Goal: Complete application form

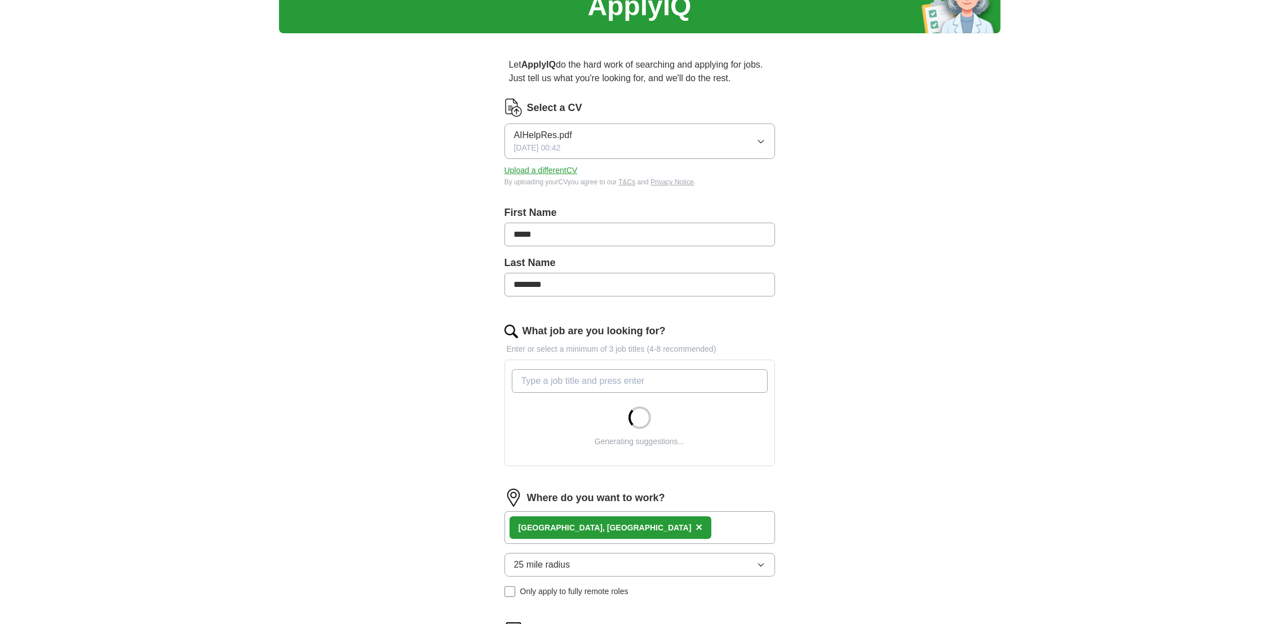
scroll to position [85, 0]
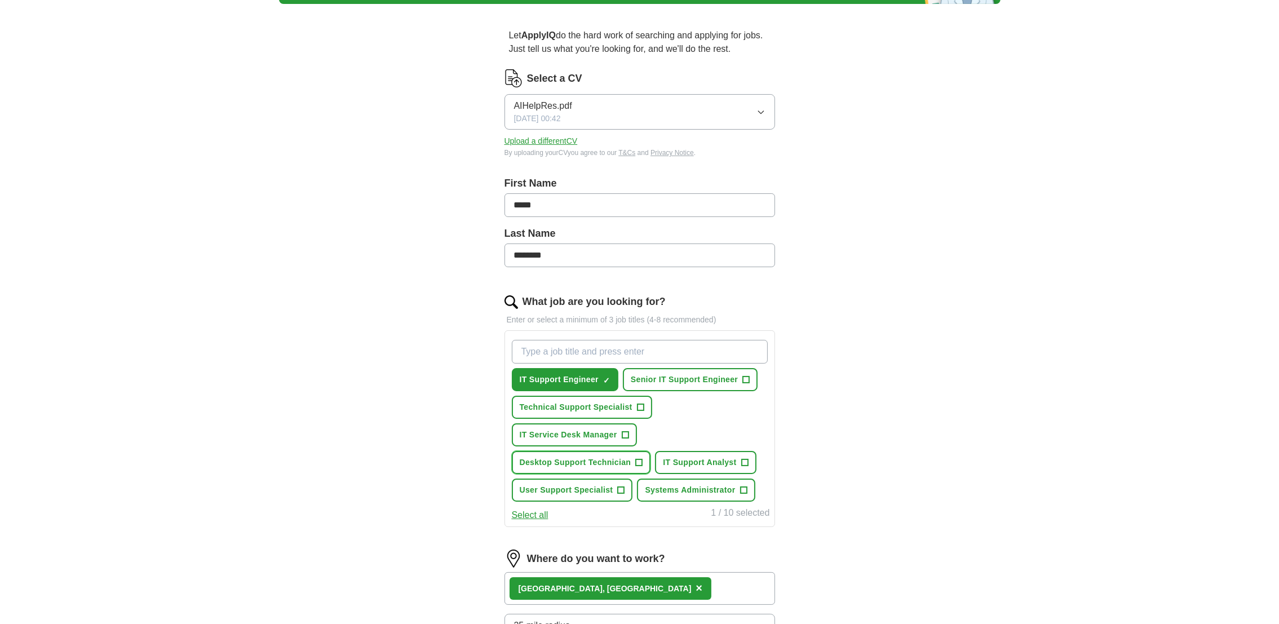
click at [641, 463] on span "+" at bounding box center [639, 462] width 7 height 9
drag, startPoint x: 743, startPoint y: 491, endPoint x: 740, endPoint y: 498, distance: 7.1
click at [743, 494] on button "Systems Administrator +" at bounding box center [696, 489] width 118 height 23
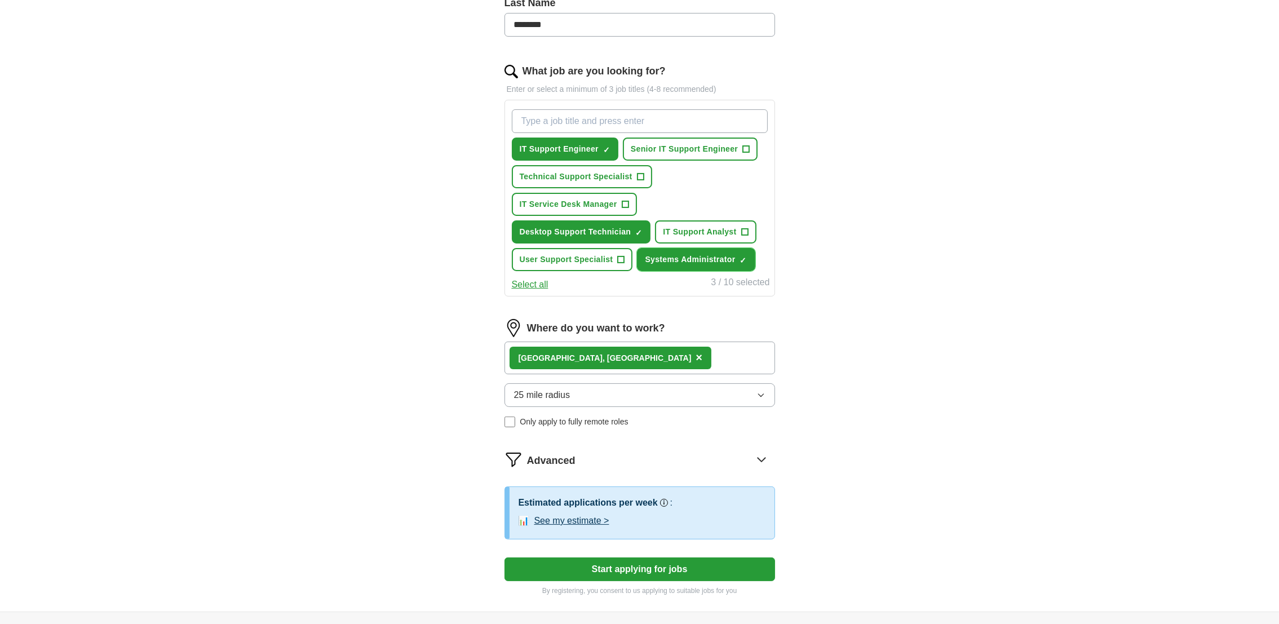
scroll to position [338, 0]
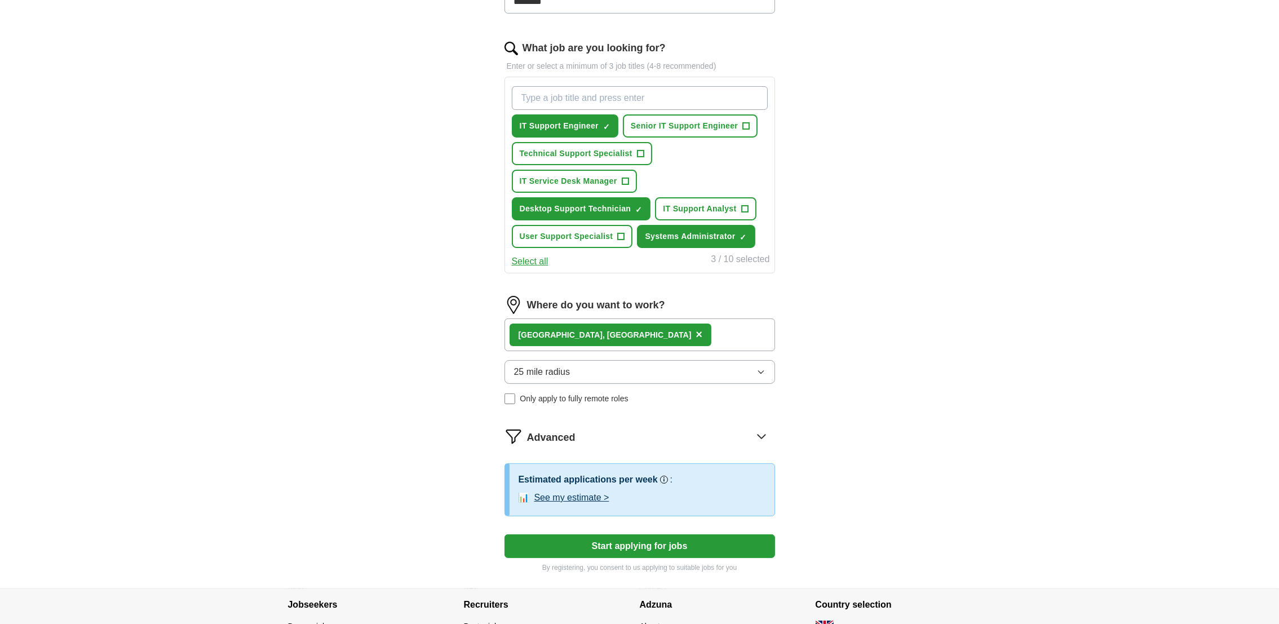
click at [663, 332] on div "Lea Bridge, East London ×" at bounding box center [639, 334] width 271 height 33
click at [635, 376] on button "25 mile radius" at bounding box center [639, 372] width 271 height 24
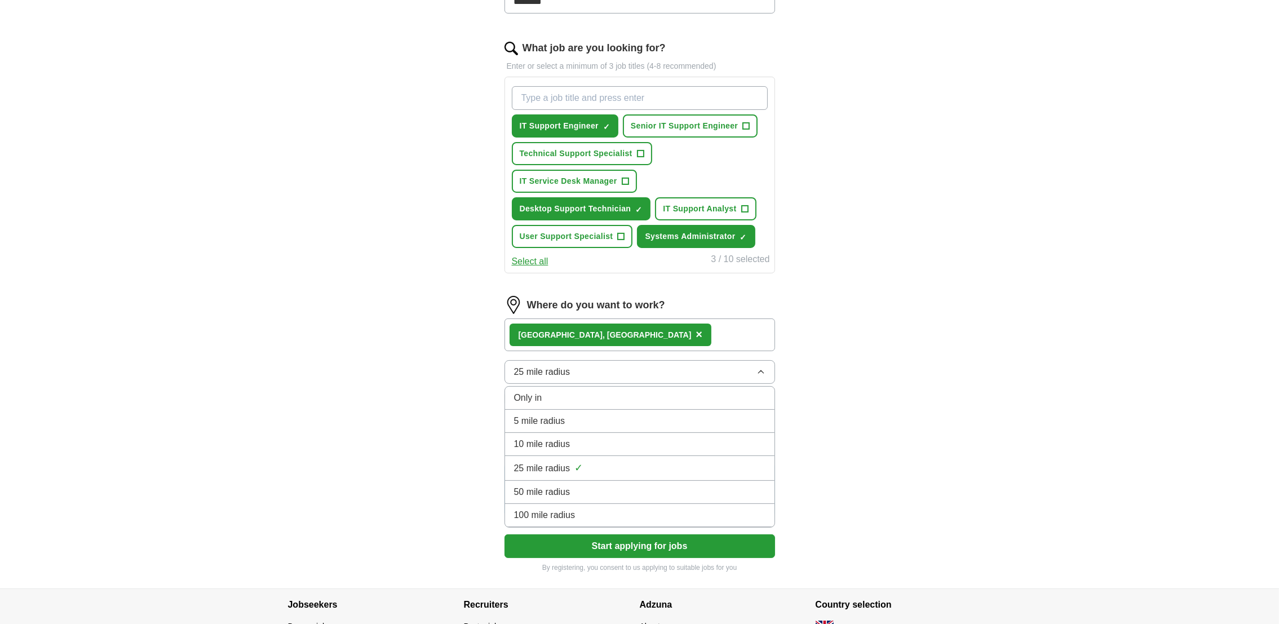
click at [596, 514] on div "100 mile radius" at bounding box center [639, 515] width 251 height 14
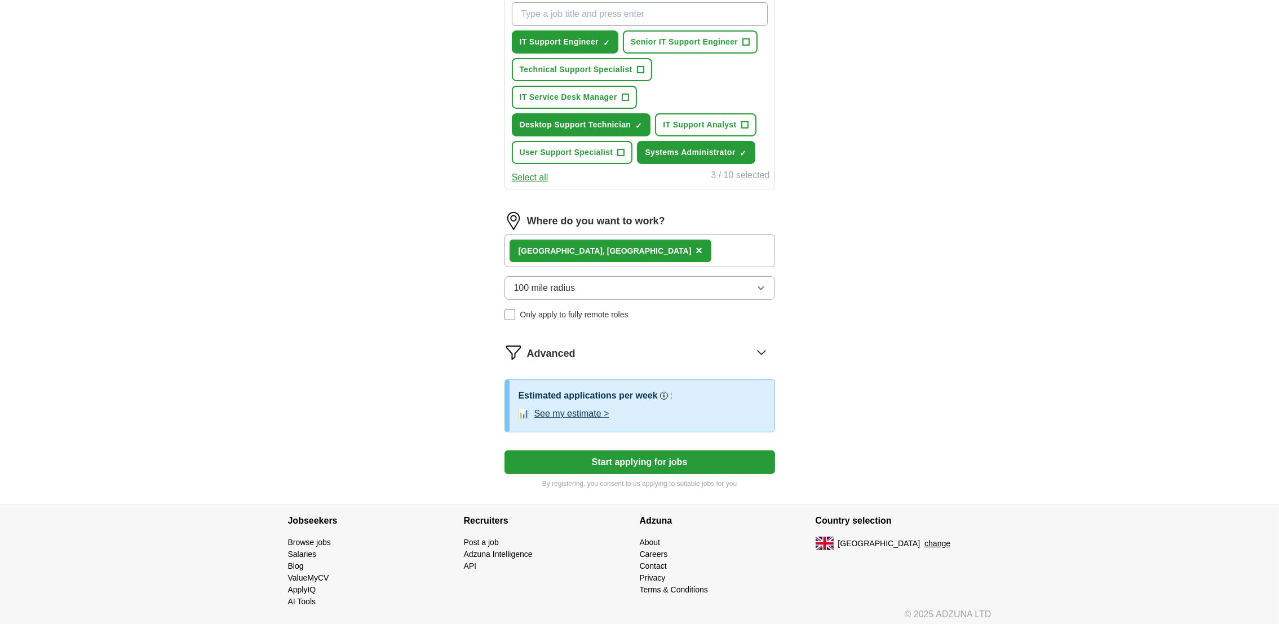
click at [665, 462] on button "Start applying for jobs" at bounding box center [639, 462] width 271 height 24
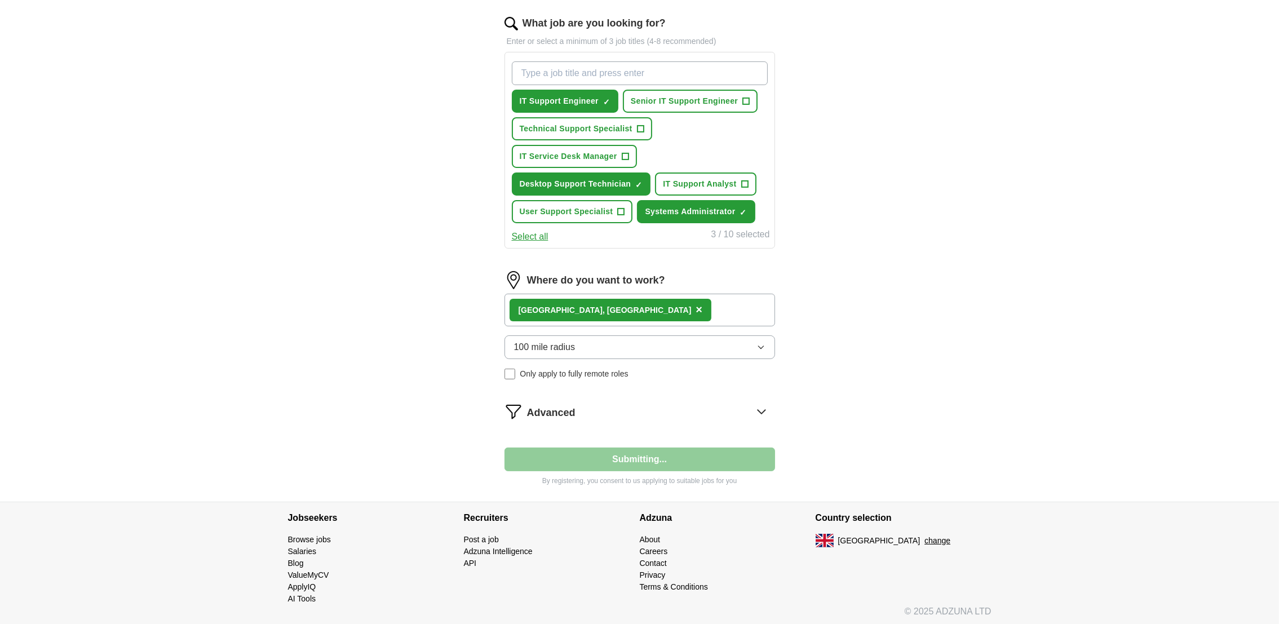
scroll to position [422, 0]
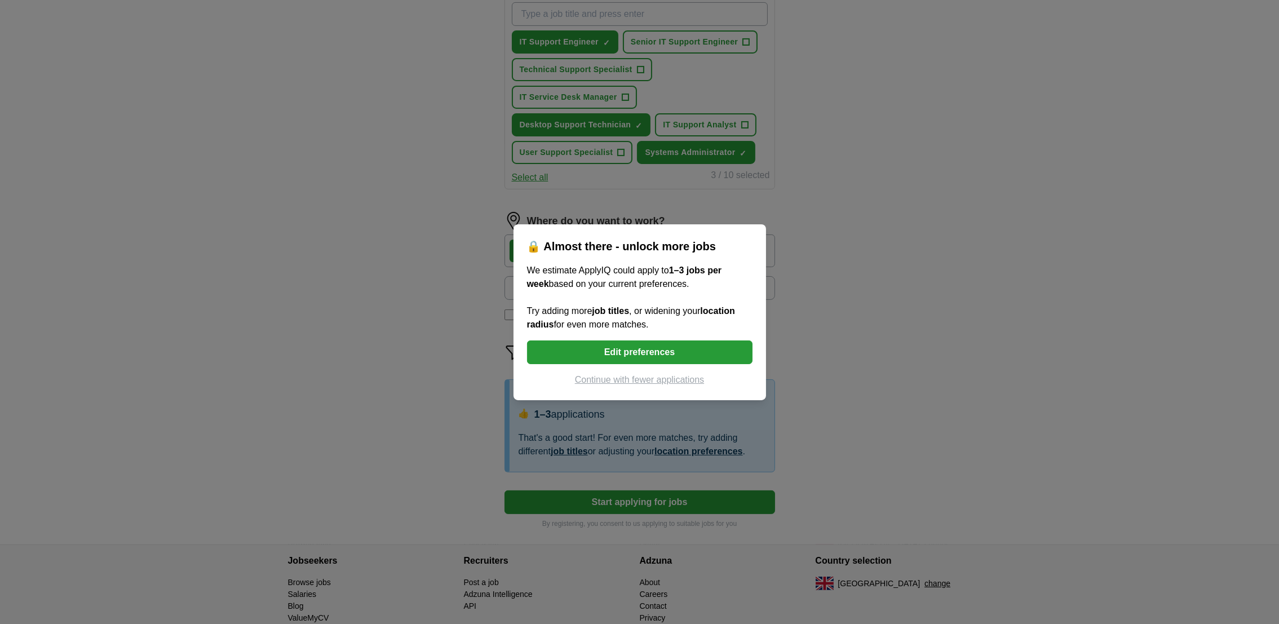
click at [633, 374] on button "Continue with fewer applications" at bounding box center [639, 380] width 225 height 14
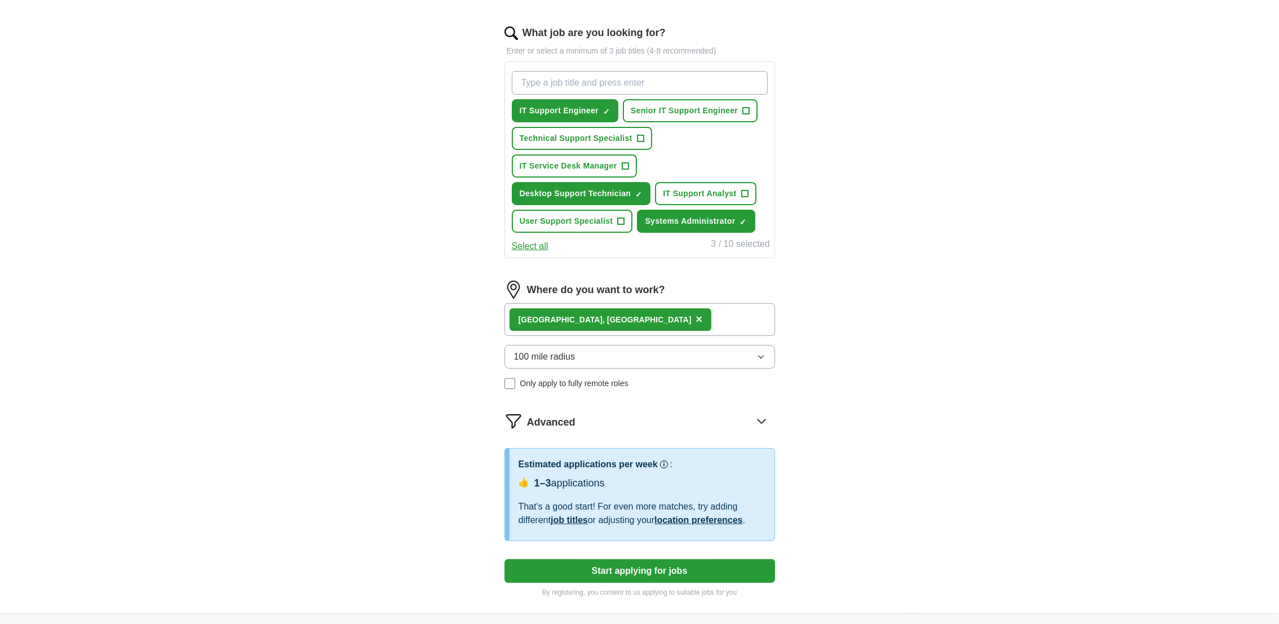
select select "**"
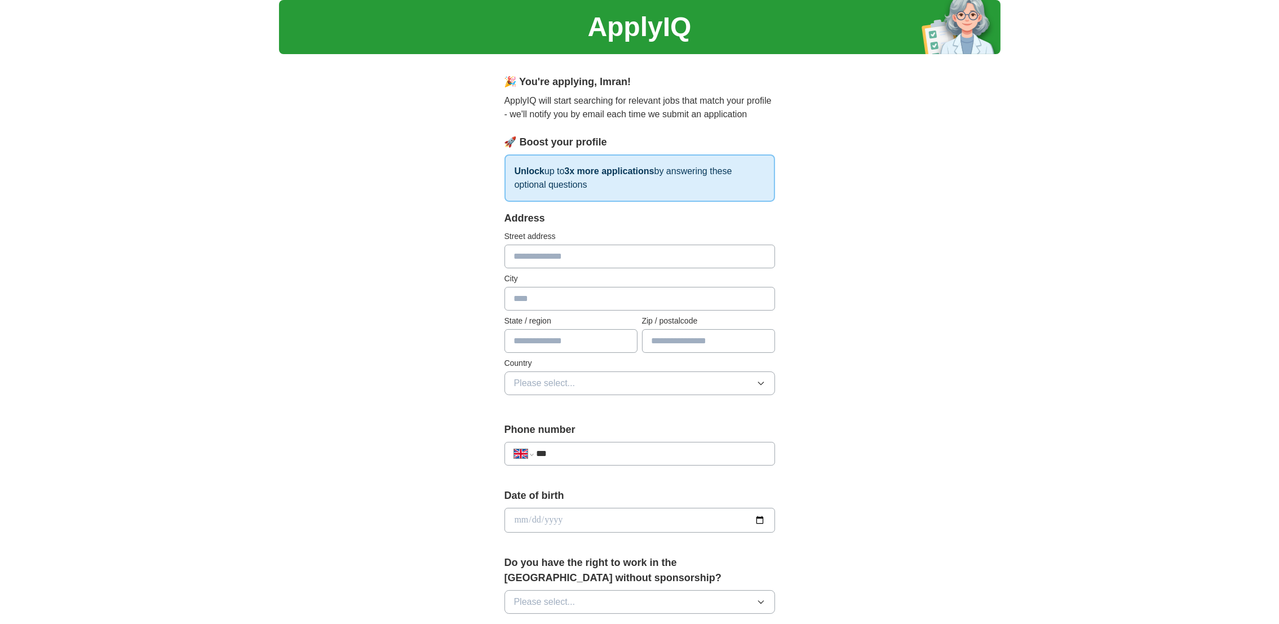
scroll to position [0, 0]
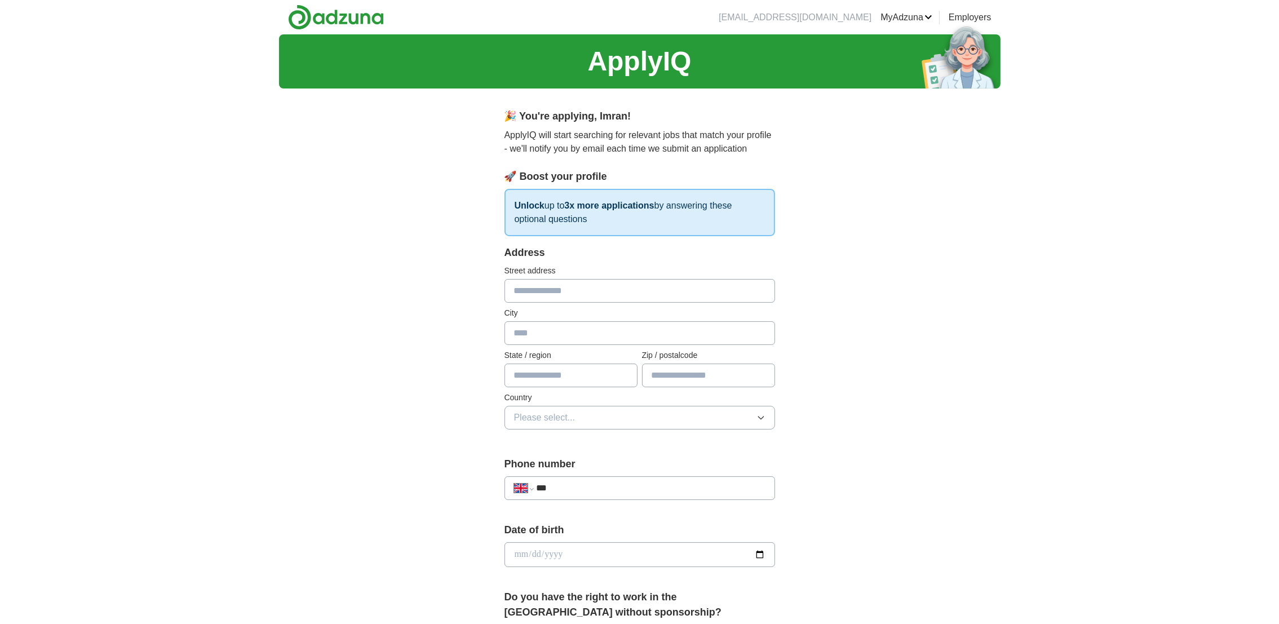
click at [578, 300] on input "text" at bounding box center [639, 291] width 271 height 24
type input "**********"
type input "******"
type input "*******"
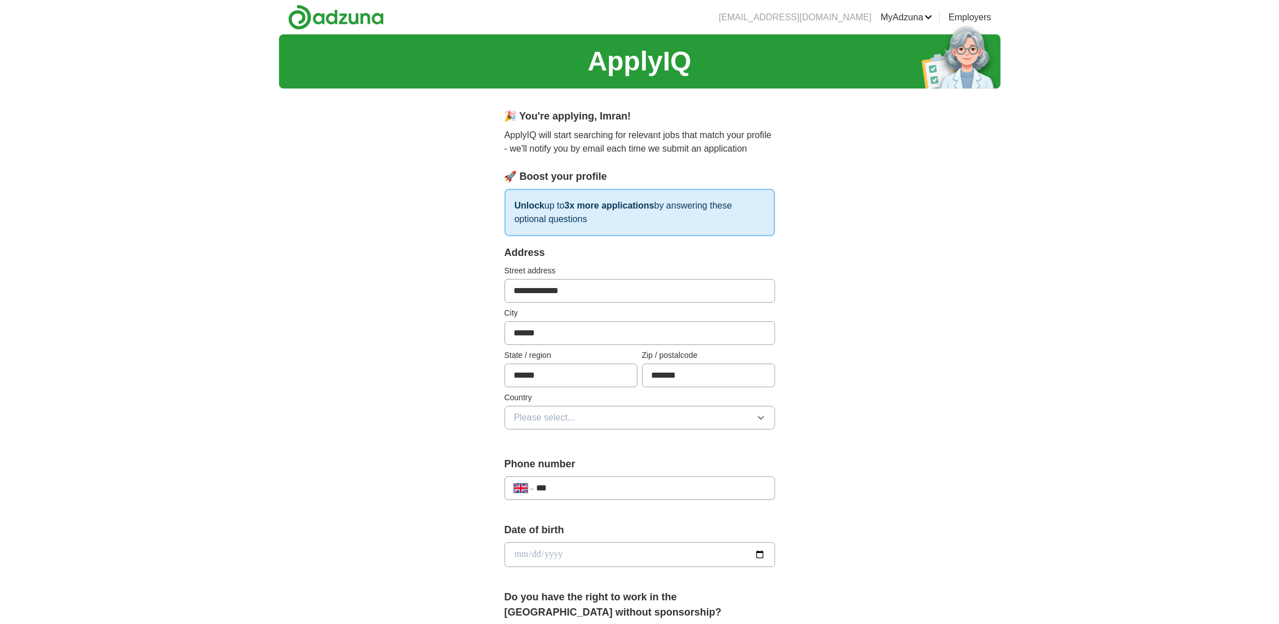
click at [583, 419] on button "Please select..." at bounding box center [639, 418] width 271 height 24
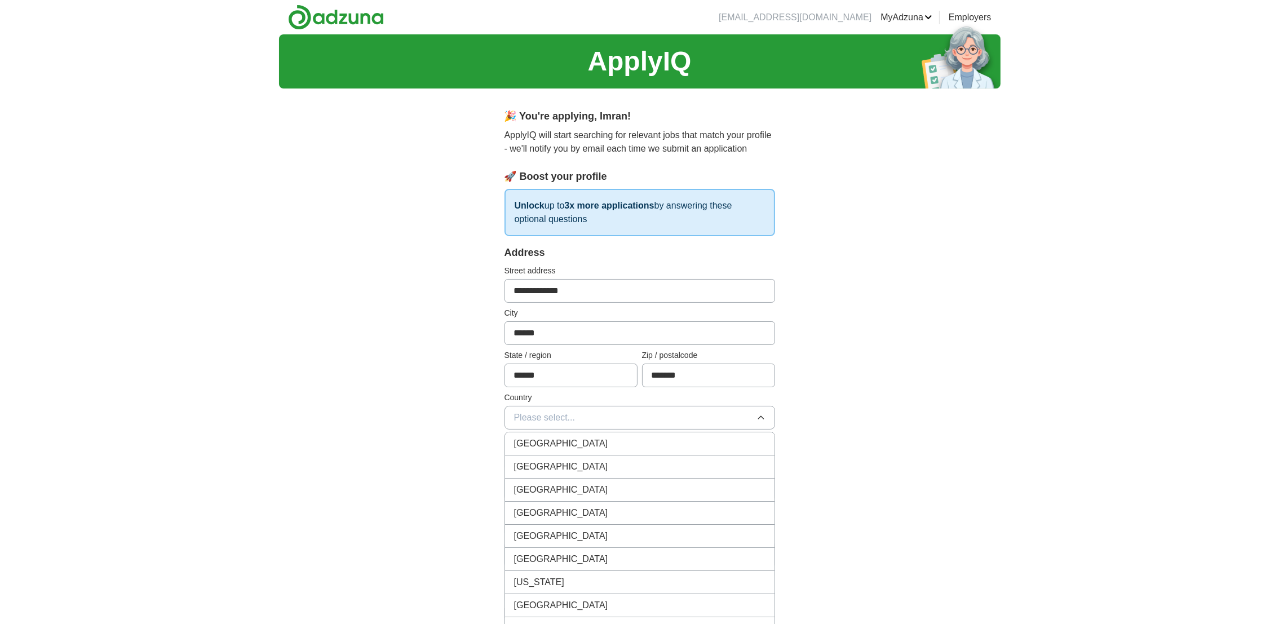
click at [574, 442] on span "[GEOGRAPHIC_DATA]" at bounding box center [561, 444] width 94 height 14
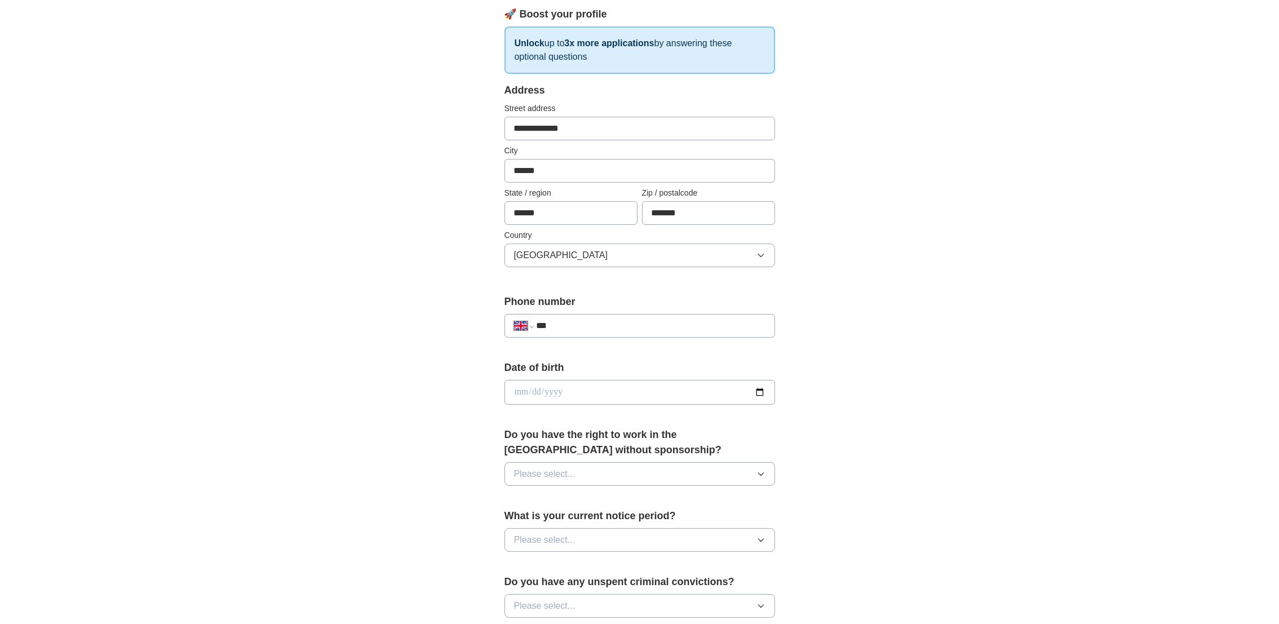
scroll to position [169, 0]
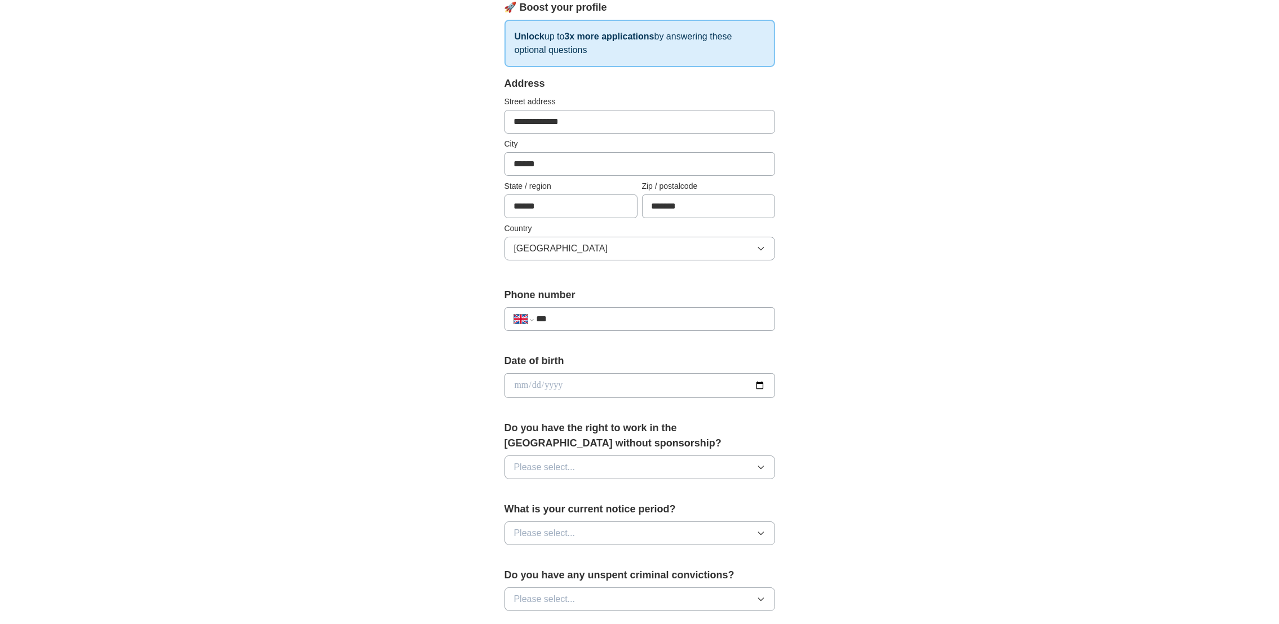
click at [604, 322] on input "***" at bounding box center [650, 319] width 229 height 14
type input "**********"
click at [608, 386] on input "date" at bounding box center [639, 385] width 271 height 25
type input "**********"
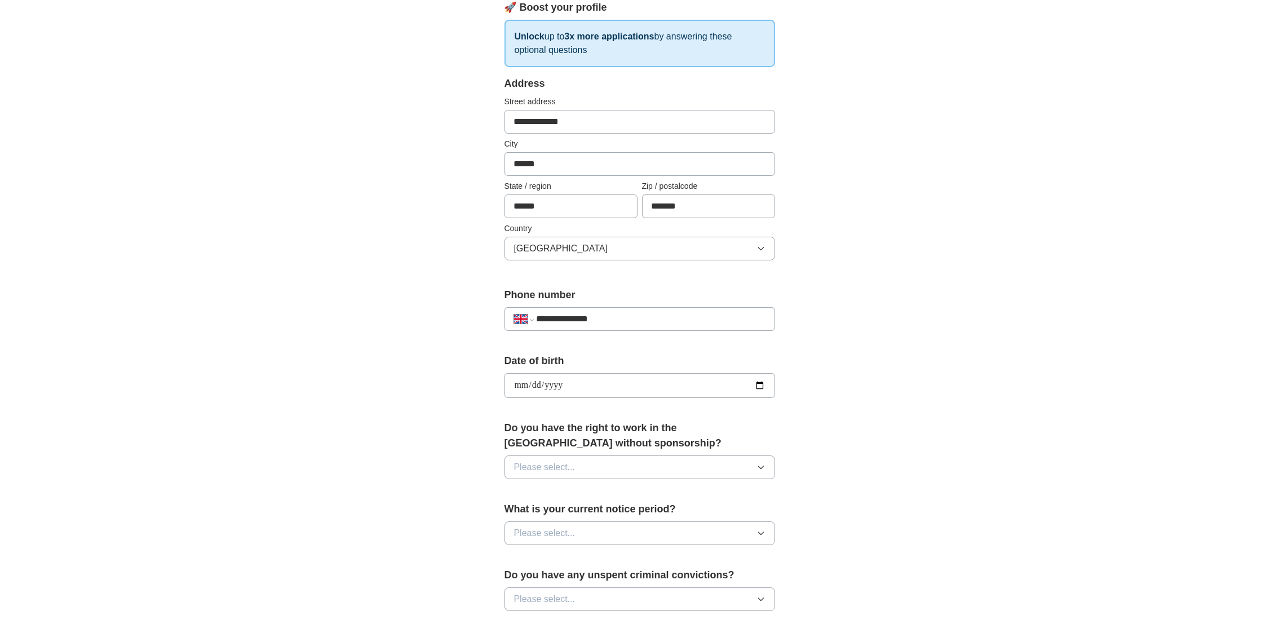
click at [623, 479] on div "Do you have the right to work in the UK without sponsorship? Please select..." at bounding box center [639, 454] width 271 height 68
click at [636, 455] on button "Please select..." at bounding box center [639, 467] width 271 height 24
click at [605, 497] on div "Yes" at bounding box center [639, 493] width 251 height 14
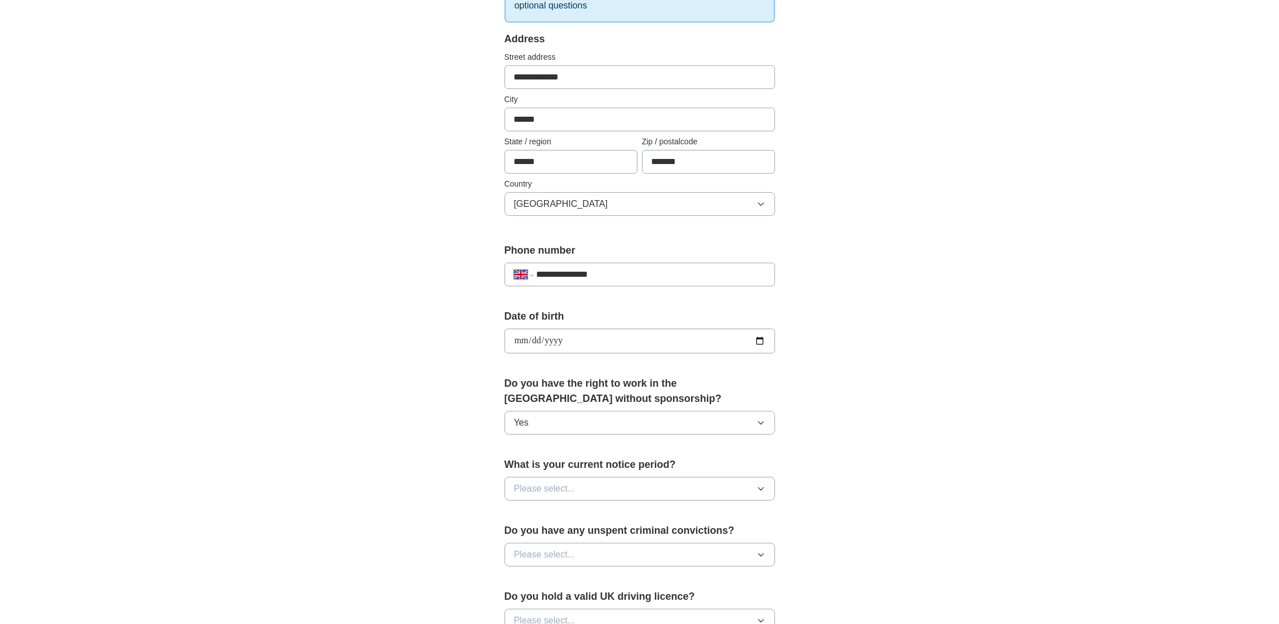
scroll to position [338, 0]
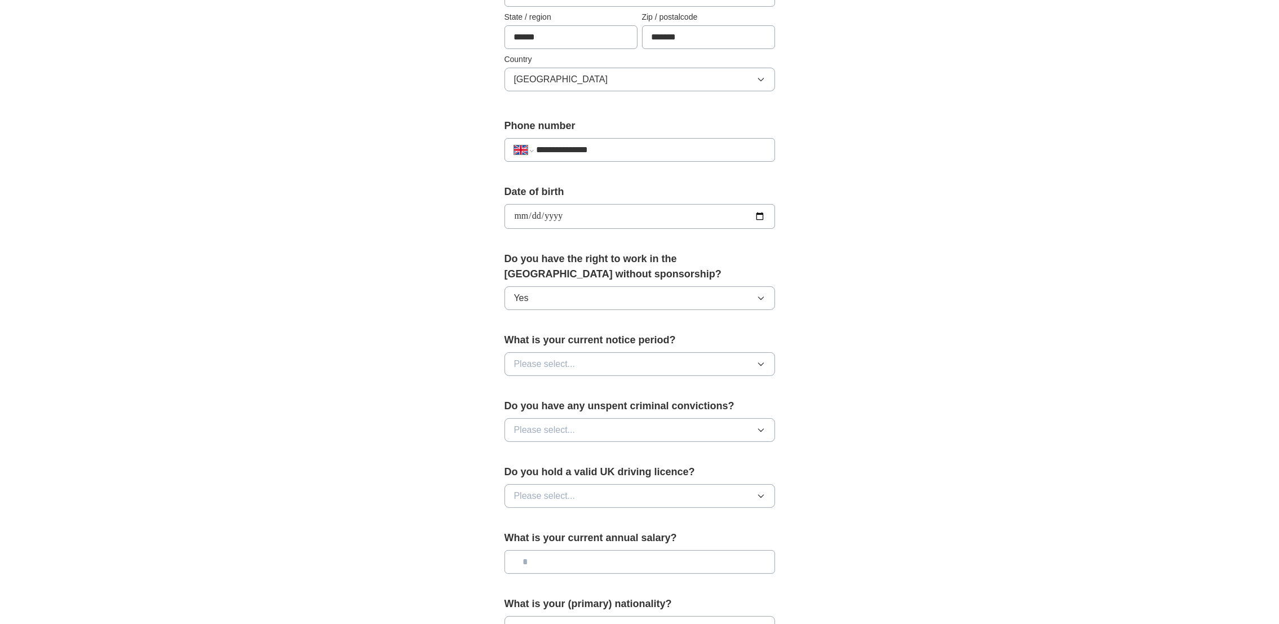
click at [590, 365] on button "Please select..." at bounding box center [639, 364] width 271 height 24
click at [550, 422] on li "1 week" at bounding box center [639, 413] width 269 height 23
click at [574, 499] on span "Please select..." at bounding box center [544, 496] width 61 height 14
click at [544, 526] on div "Yes" at bounding box center [639, 522] width 251 height 14
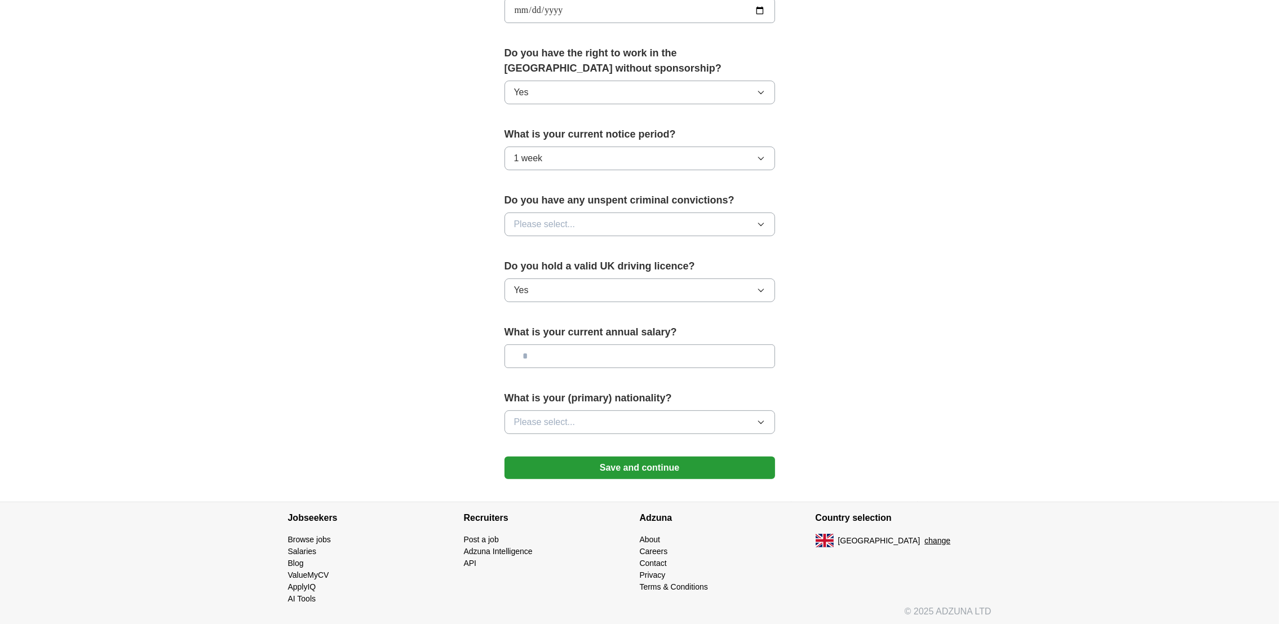
scroll to position [548, 0]
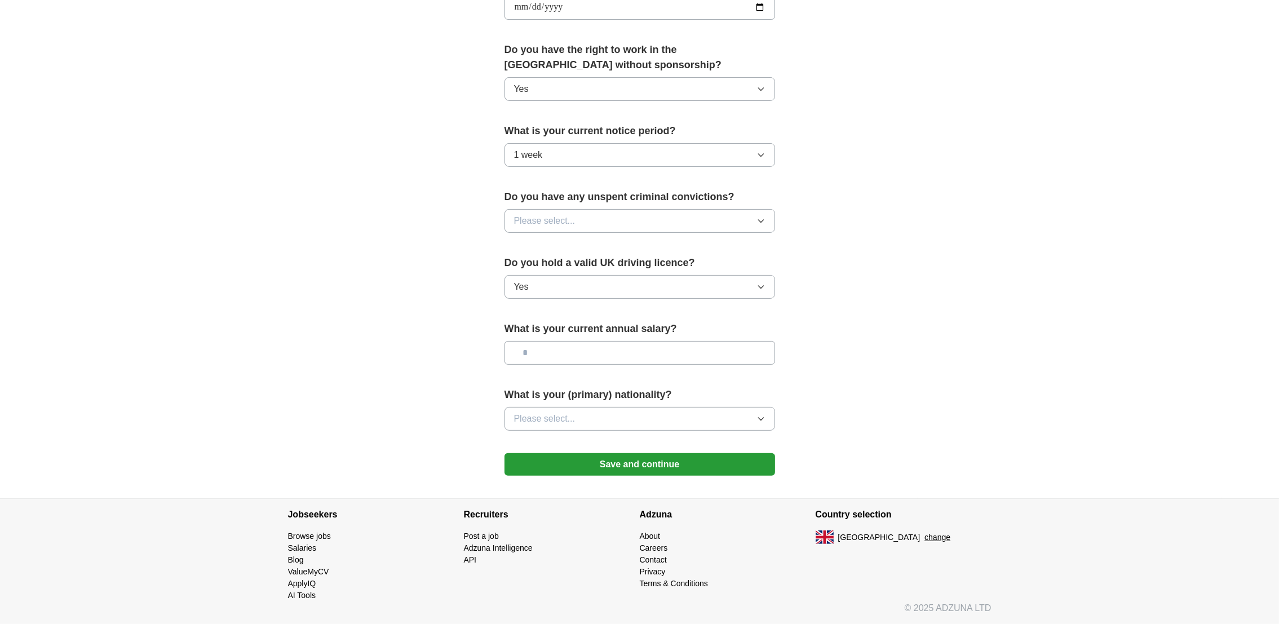
click at [570, 348] on input "text" at bounding box center [639, 353] width 271 height 24
type input "***"
click at [526, 429] on button "Please select..." at bounding box center [639, 419] width 271 height 24
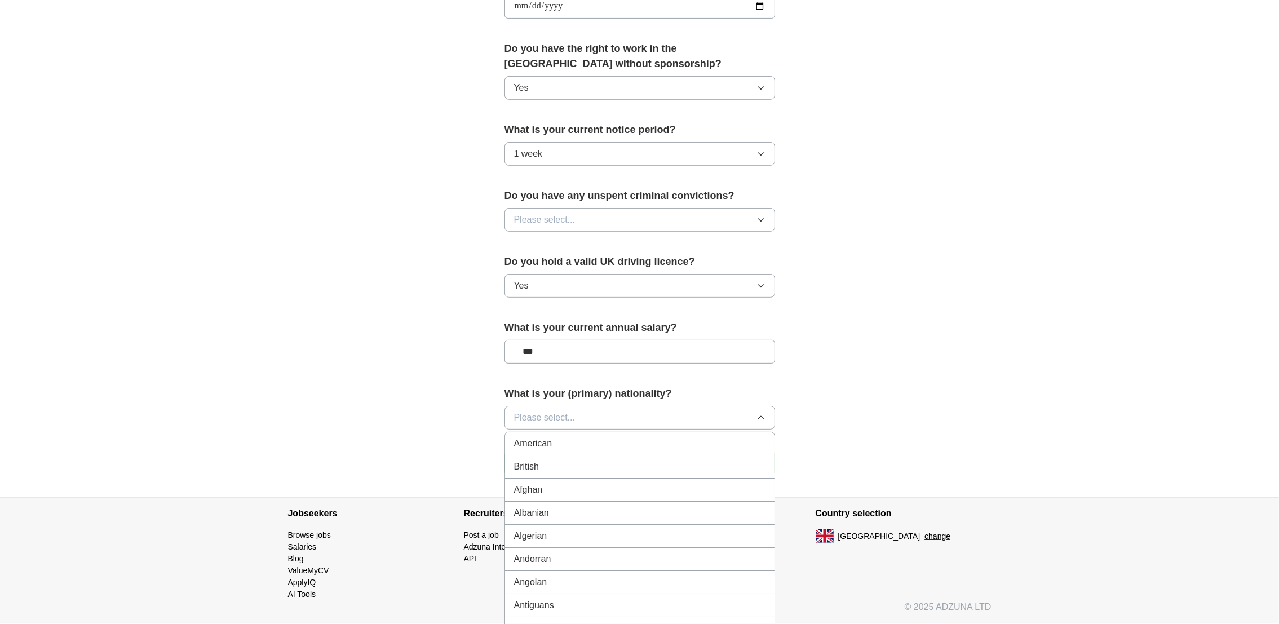
click at [529, 427] on button "Please select..." at bounding box center [639, 418] width 271 height 24
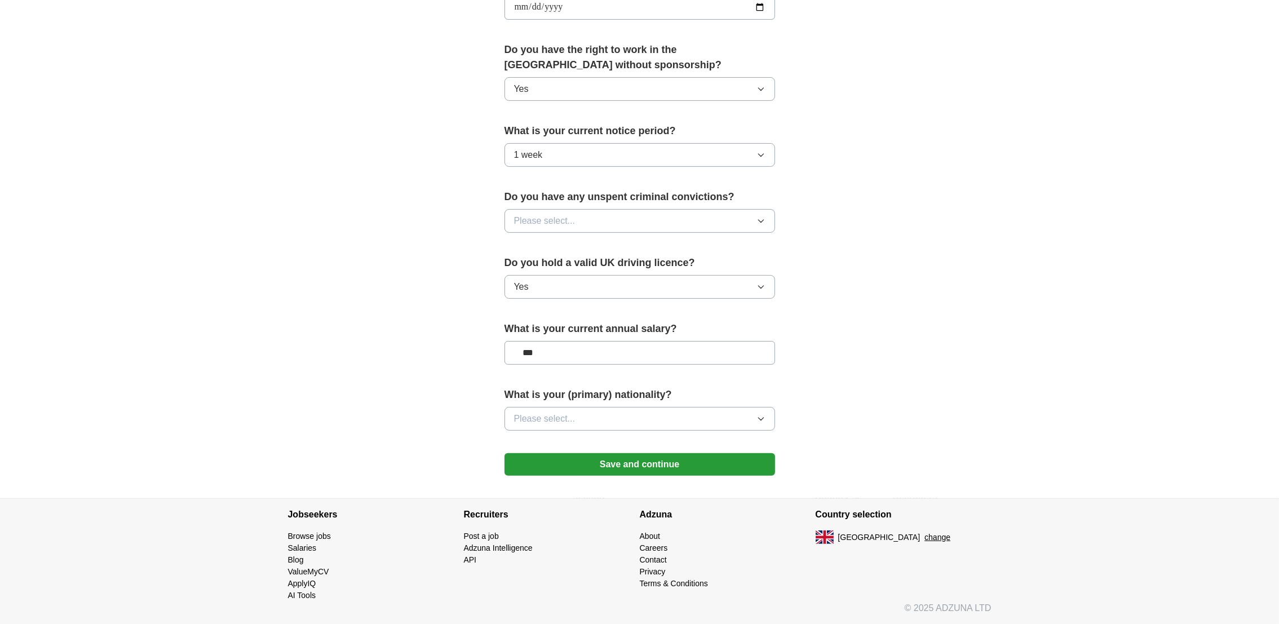
click at [540, 413] on span "Please select..." at bounding box center [544, 419] width 61 height 14
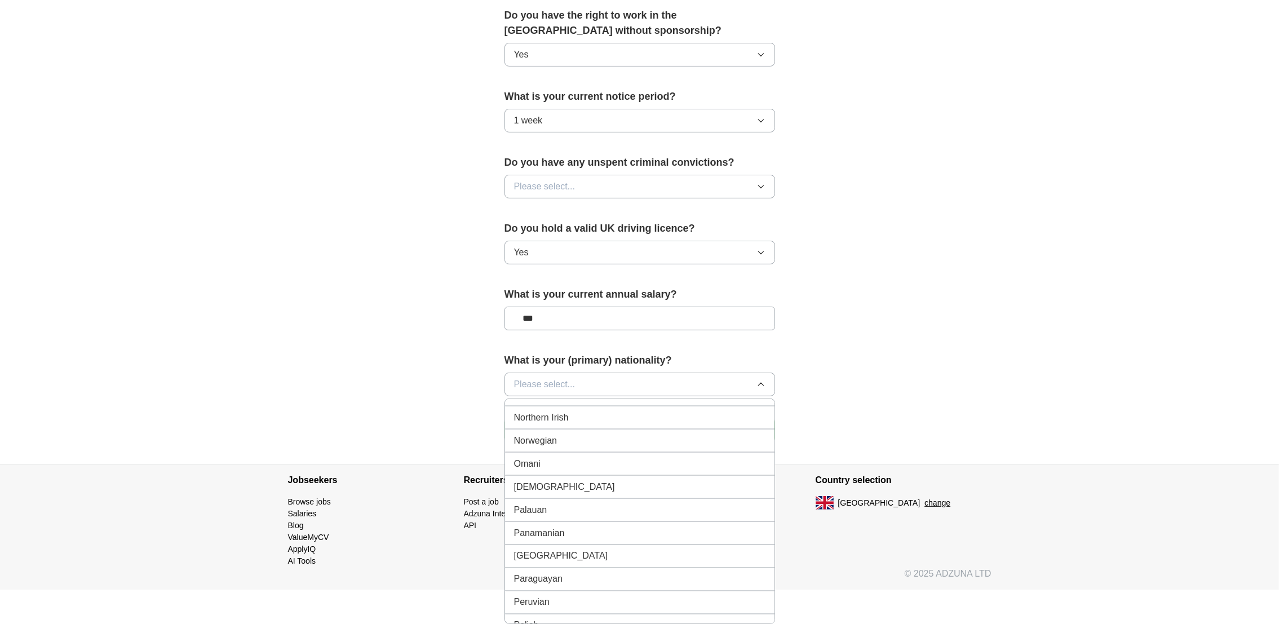
scroll to position [3127, 0]
click at [562, 409] on div "Pakistani" at bounding box center [639, 403] width 251 height 14
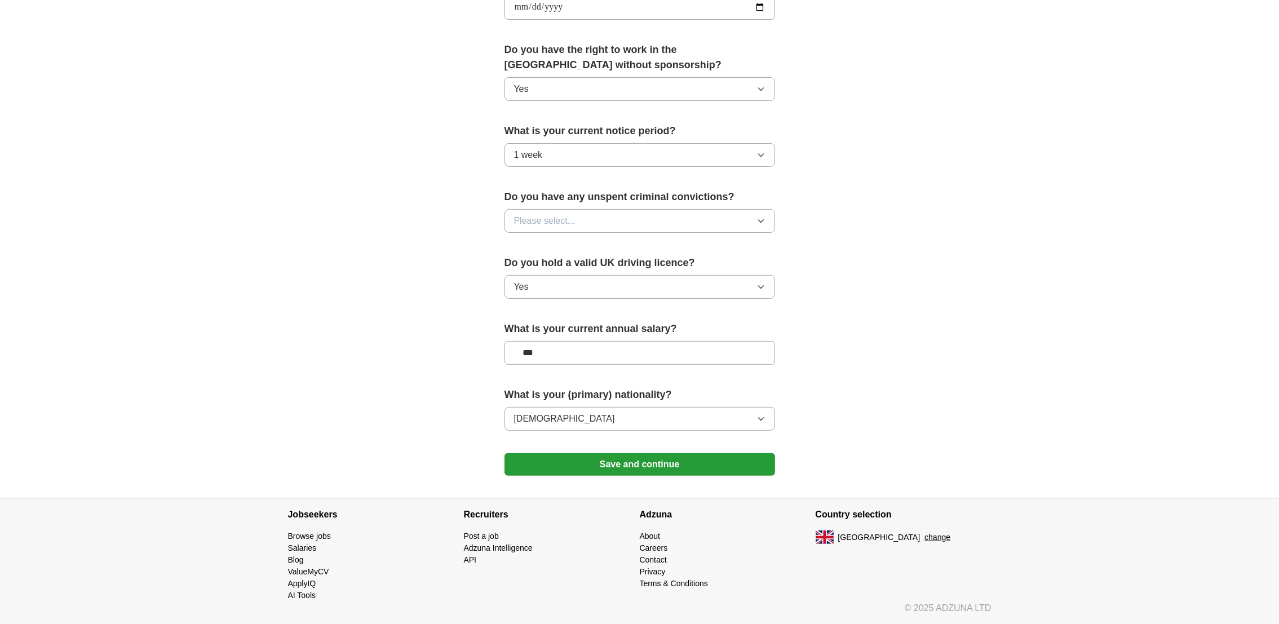
click at [617, 466] on button "Save and continue" at bounding box center [639, 464] width 271 height 23
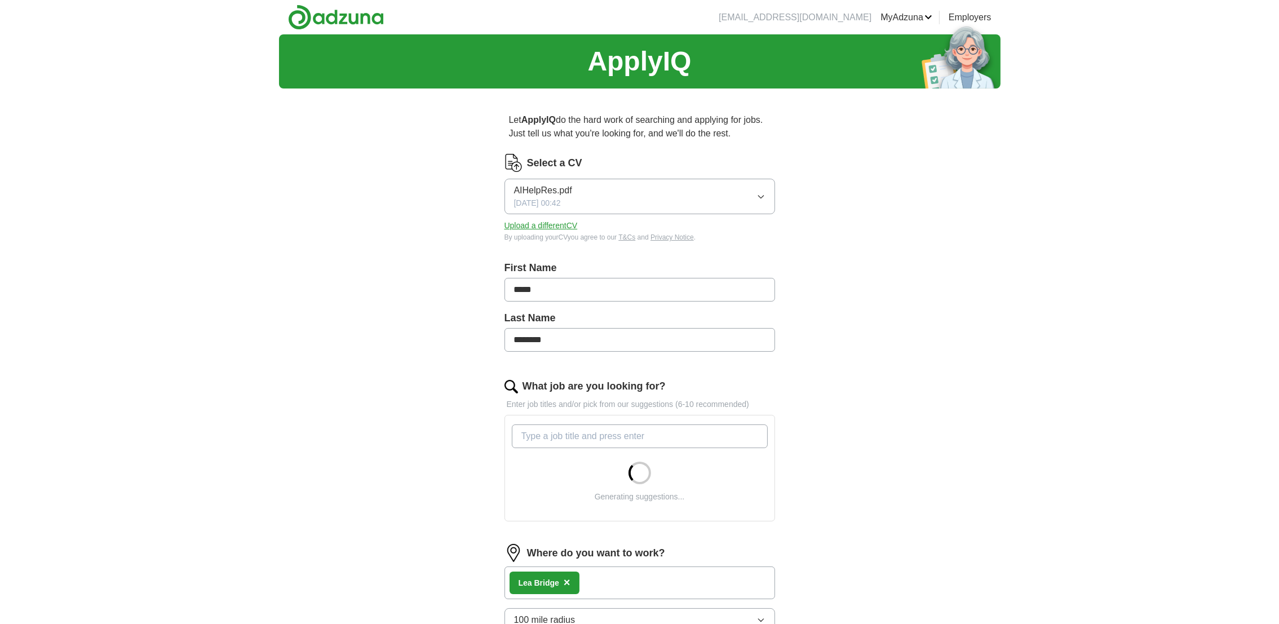
click at [537, 227] on button "Upload a different CV" at bounding box center [540, 226] width 73 height 12
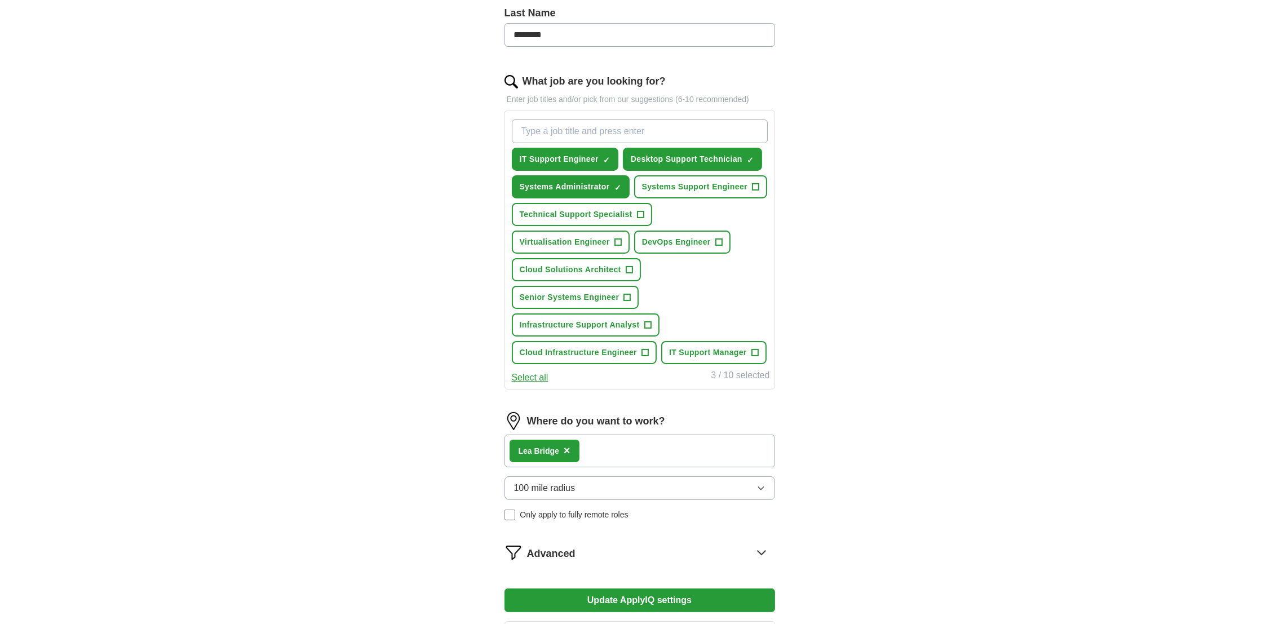
scroll to position [422, 0]
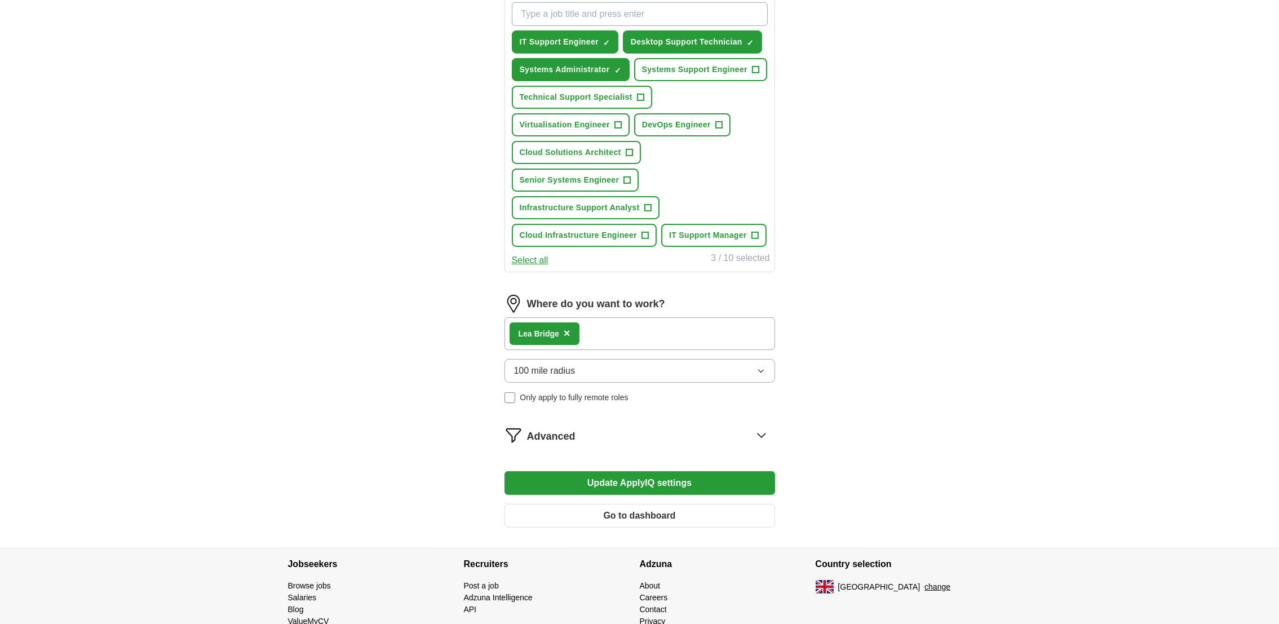
click at [569, 475] on button "Update ApplyIQ settings" at bounding box center [639, 483] width 271 height 24
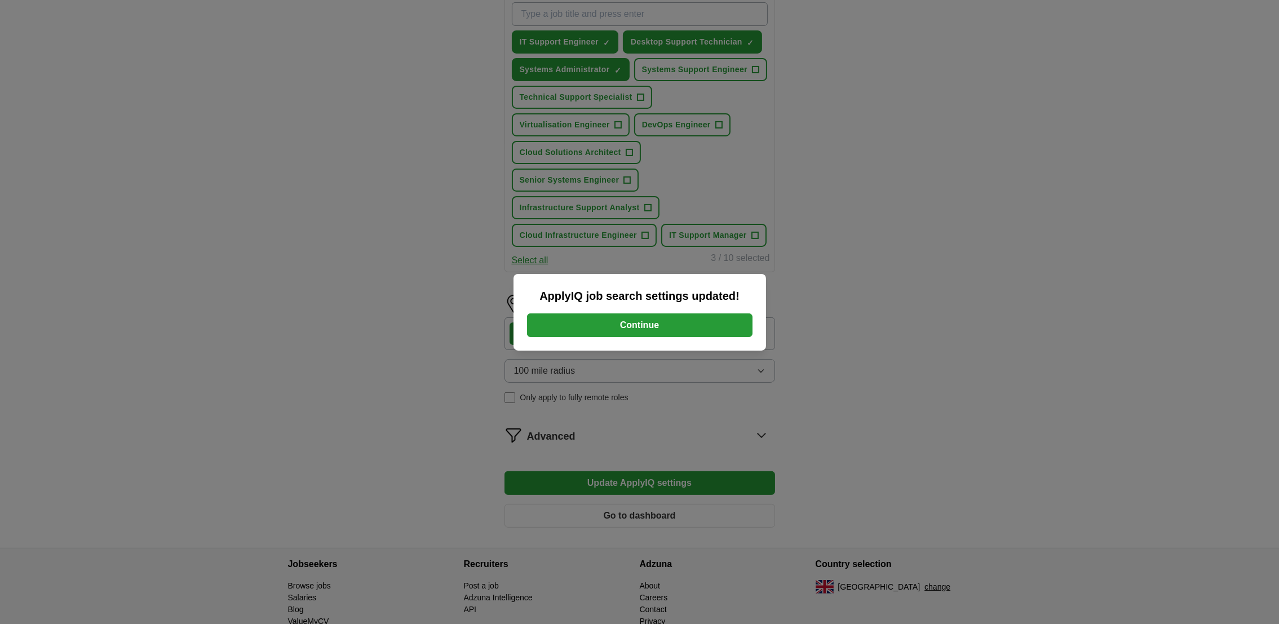
click at [600, 334] on button "Continue" at bounding box center [639, 325] width 225 height 24
